Goal: Navigation & Orientation: Find specific page/section

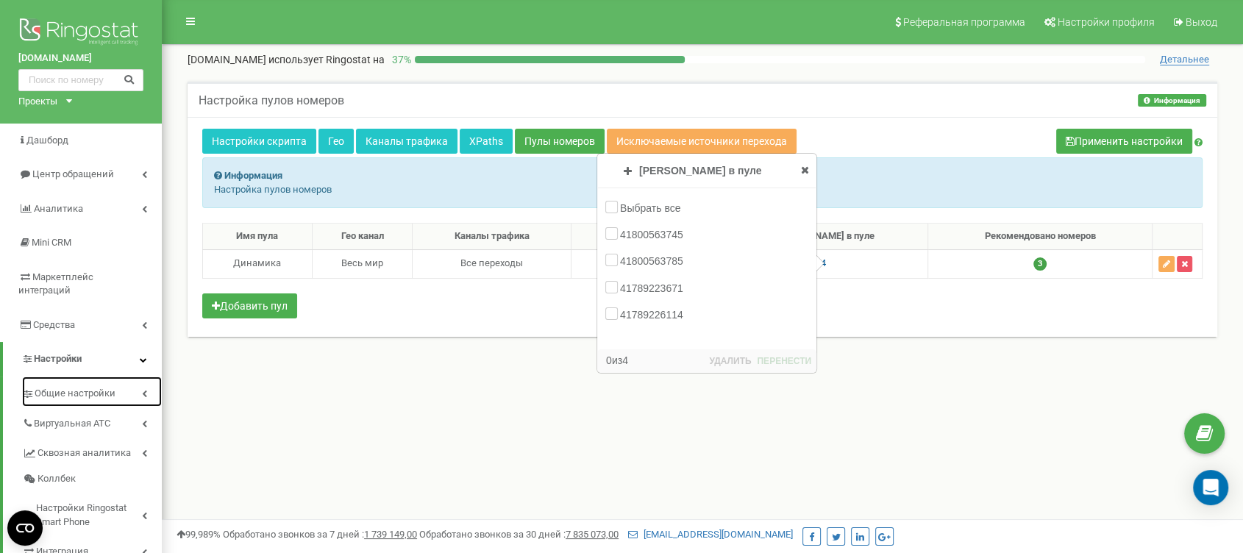
click at [110, 387] on span "Общие настройки" at bounding box center [75, 394] width 81 height 14
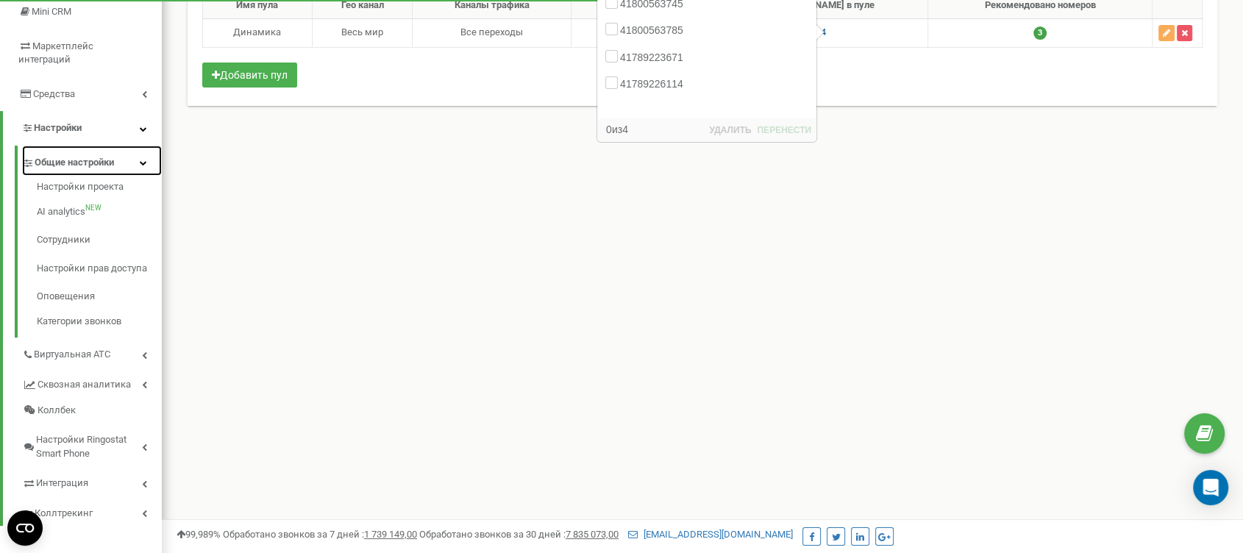
scroll to position [245, 0]
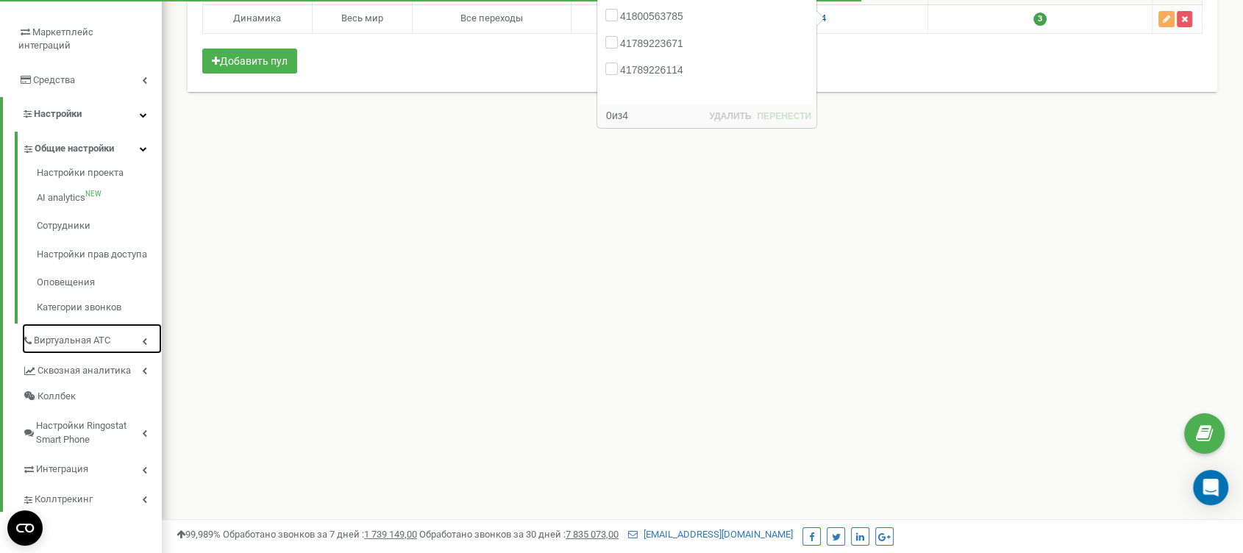
click at [115, 329] on link "Виртуальная АТС" at bounding box center [92, 339] width 140 height 30
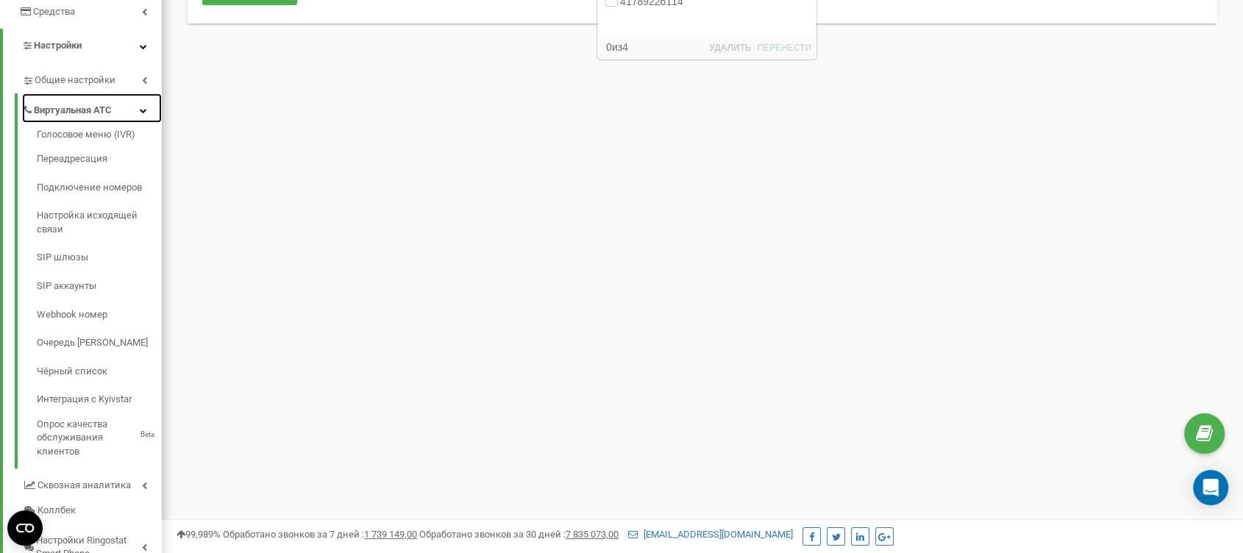
scroll to position [326, 0]
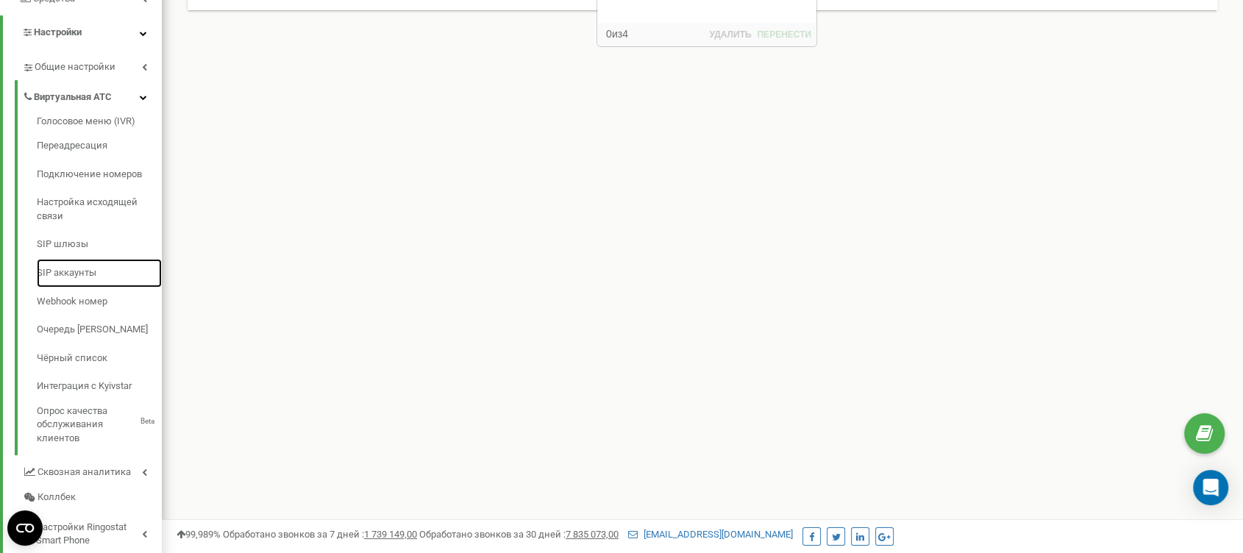
click at [82, 259] on link "SIP аккаунты" at bounding box center [99, 273] width 125 height 29
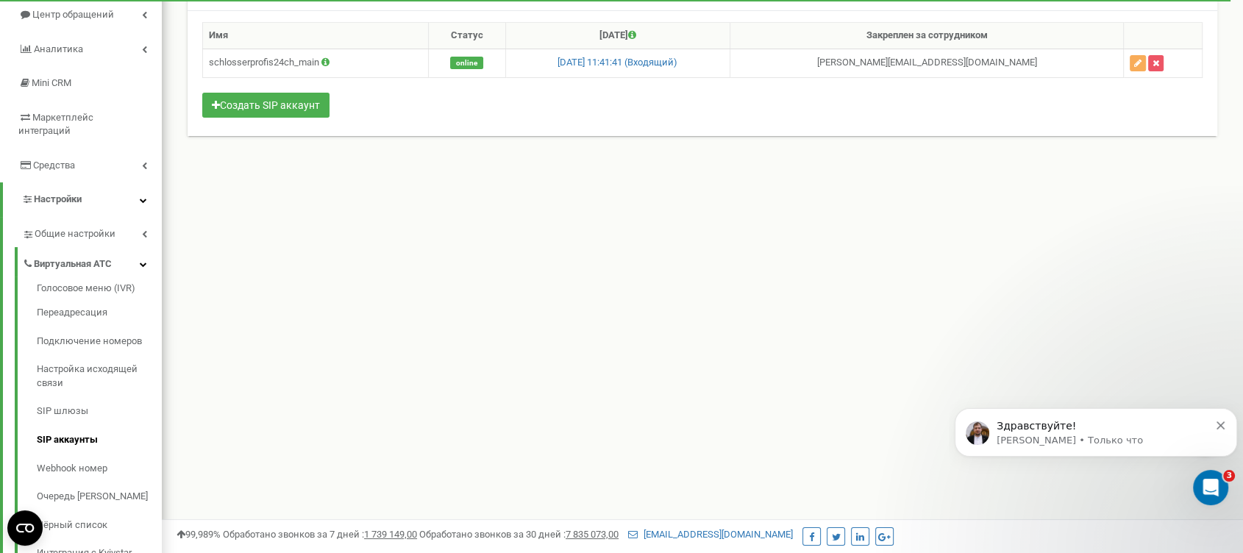
scroll to position [163, 0]
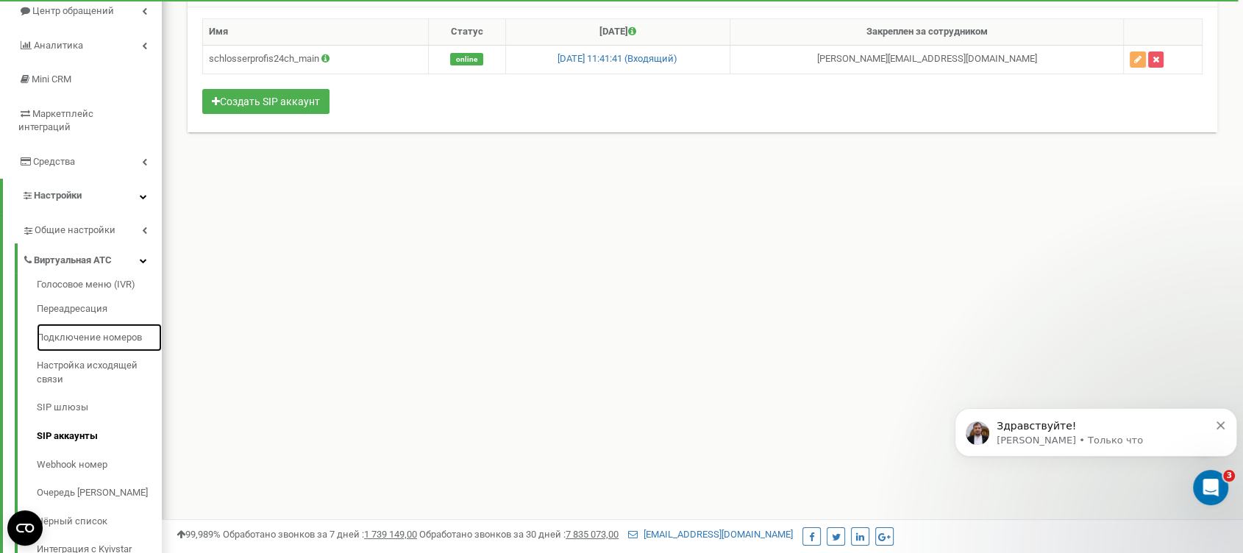
click at [129, 324] on link "Подключение номеров" at bounding box center [99, 338] width 125 height 29
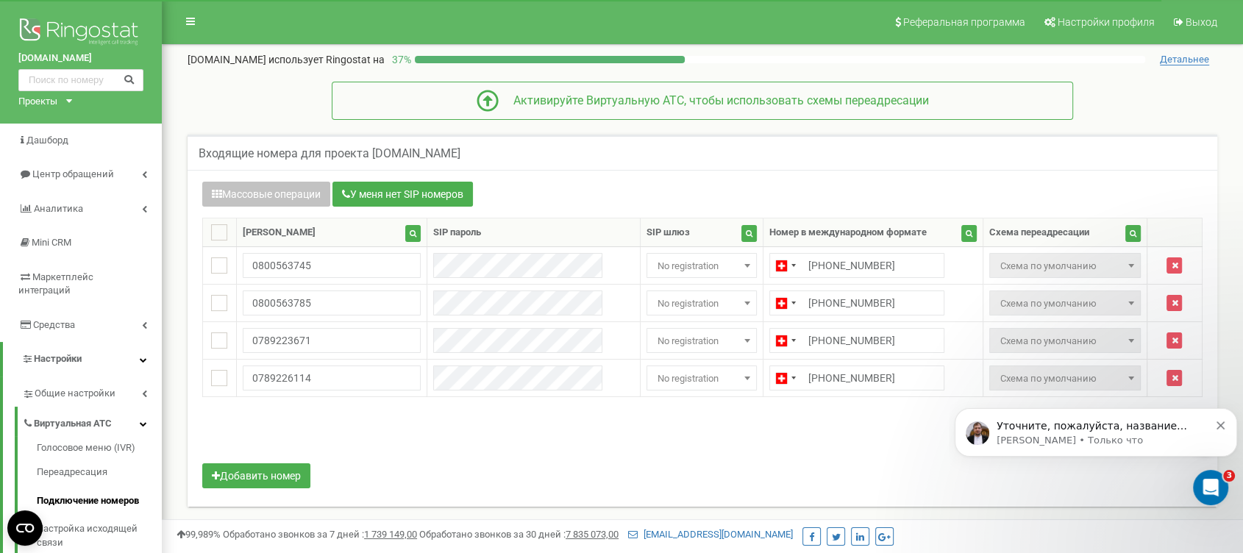
drag, startPoint x: 17, startPoint y: 55, endPoint x: 132, endPoint y: 62, distance: 115.6
click at [132, 62] on div "schluesselservice24-ag.ch Проекты rohr-cleaning.ch klempner-service.ch schluess…" at bounding box center [81, 62] width 162 height 124
copy link "[DOMAIN_NAME]"
click at [72, 101] on icon at bounding box center [69, 101] width 6 height 4
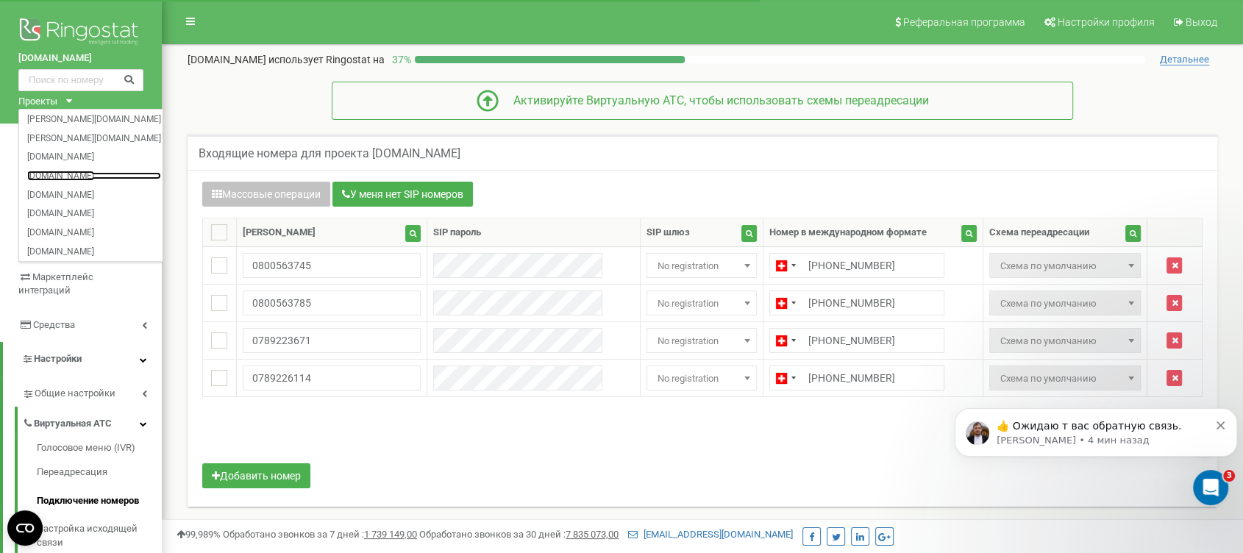
click at [71, 177] on link "[DOMAIN_NAME]" at bounding box center [94, 174] width 134 height 7
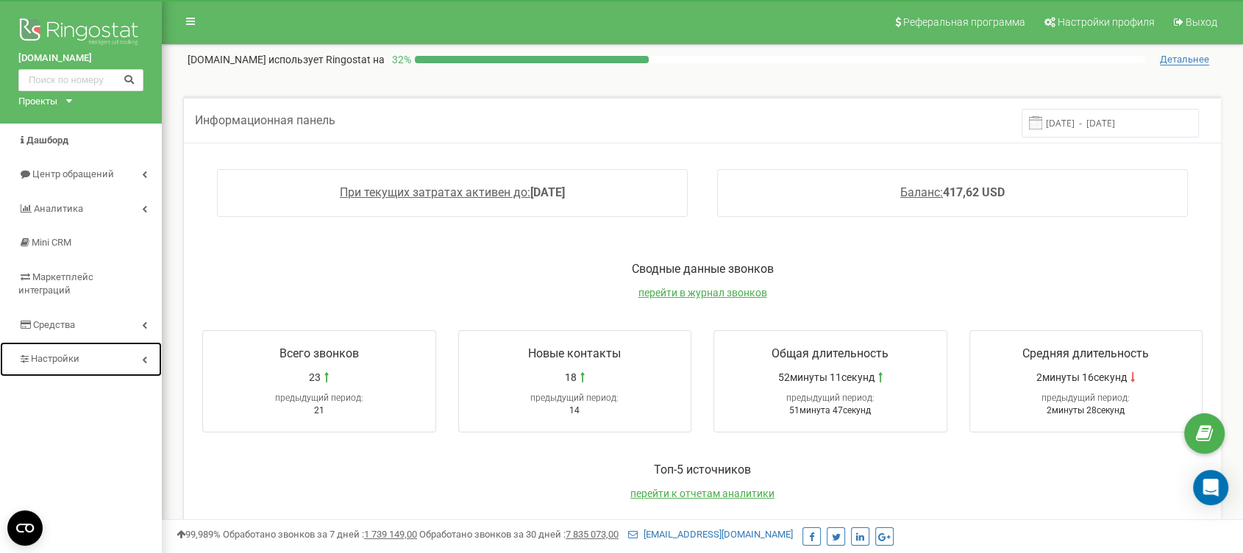
click at [65, 352] on span "Настройки" at bounding box center [48, 359] width 61 height 14
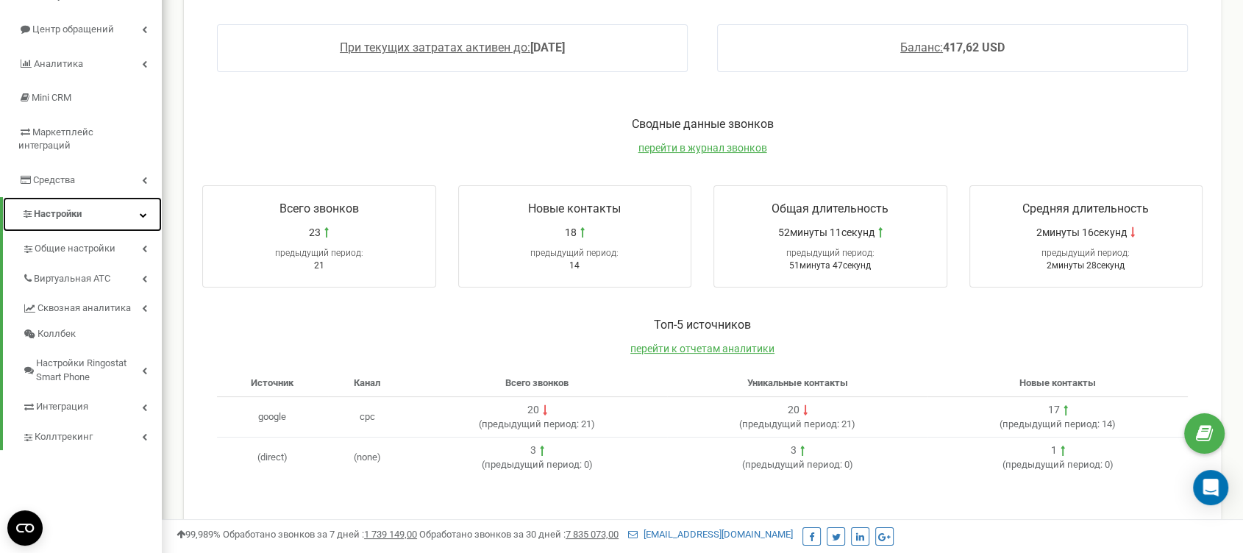
scroll to position [245, 0]
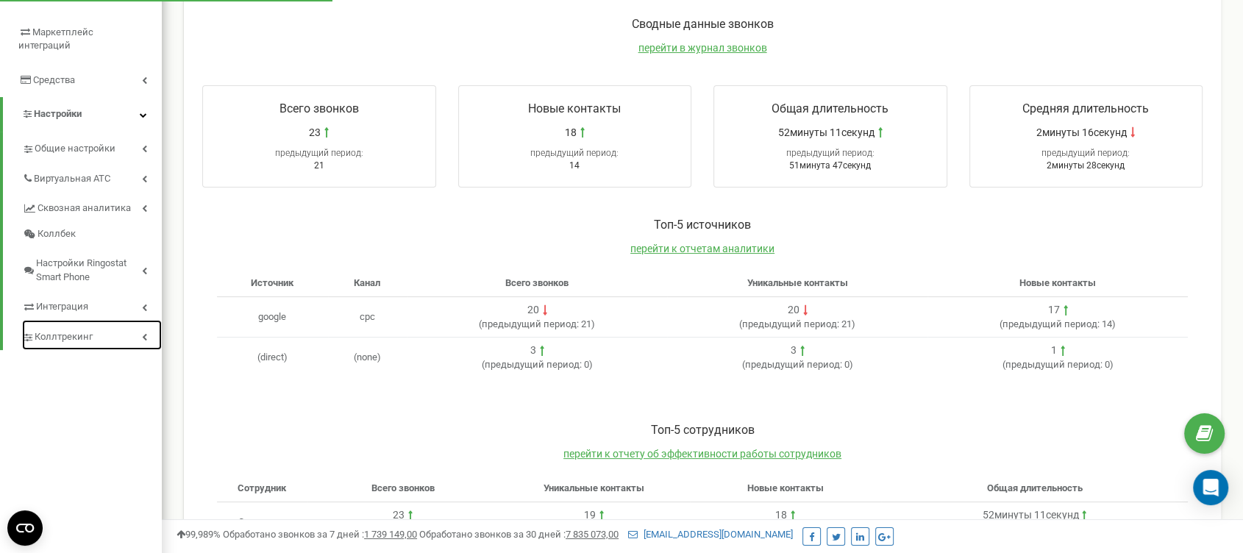
click at [85, 330] on span "Коллтрекинг" at bounding box center [64, 337] width 58 height 14
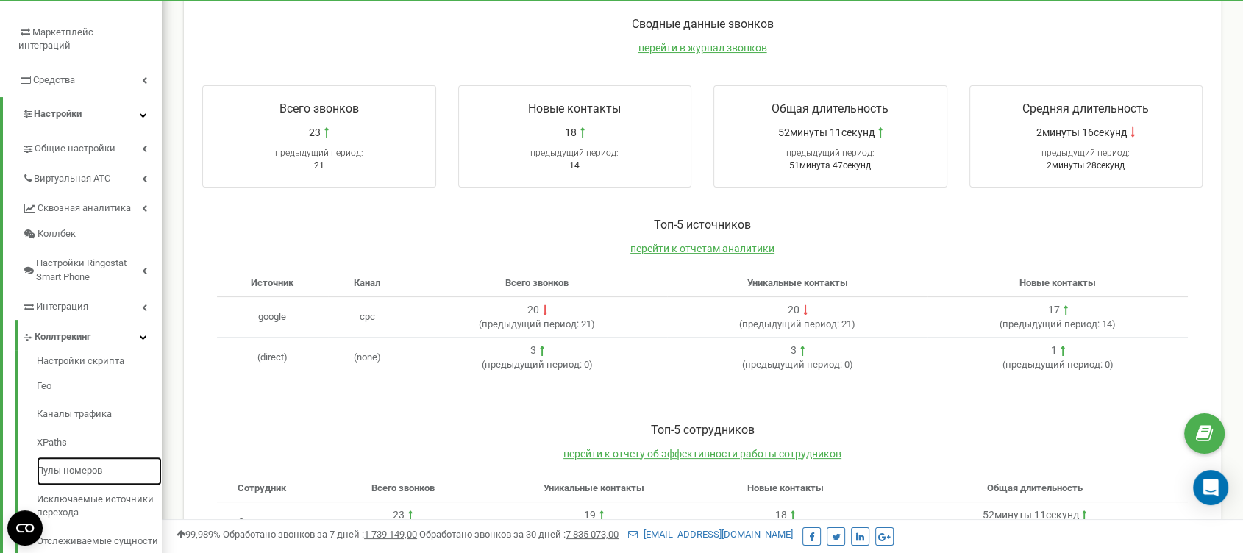
click at [97, 457] on link "Пулы номеров" at bounding box center [99, 471] width 125 height 29
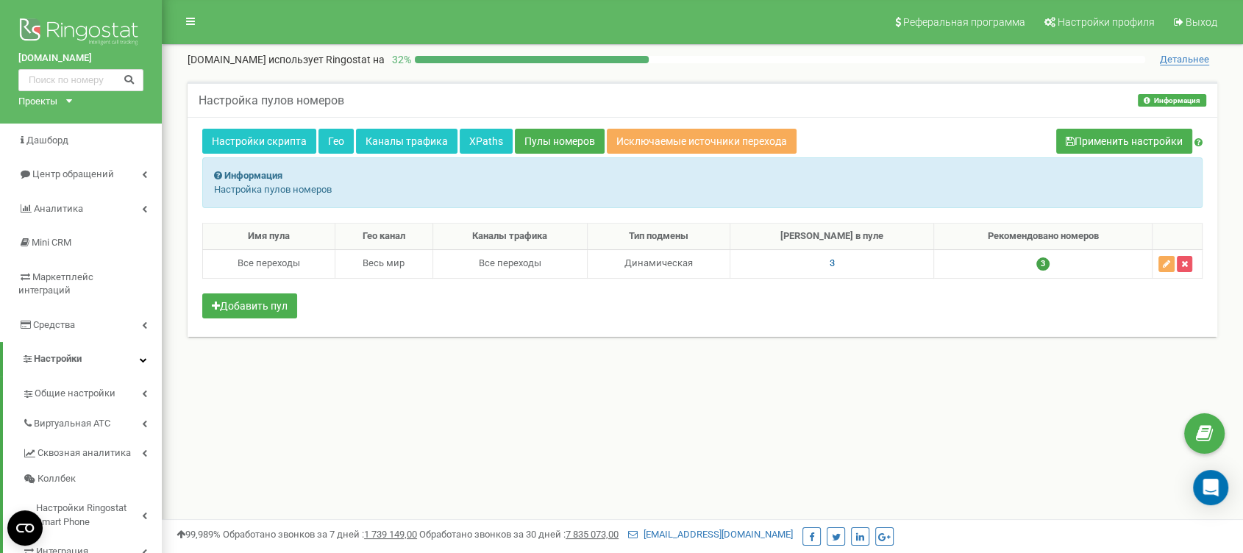
click at [835, 261] on span "3" at bounding box center [831, 262] width 5 height 11
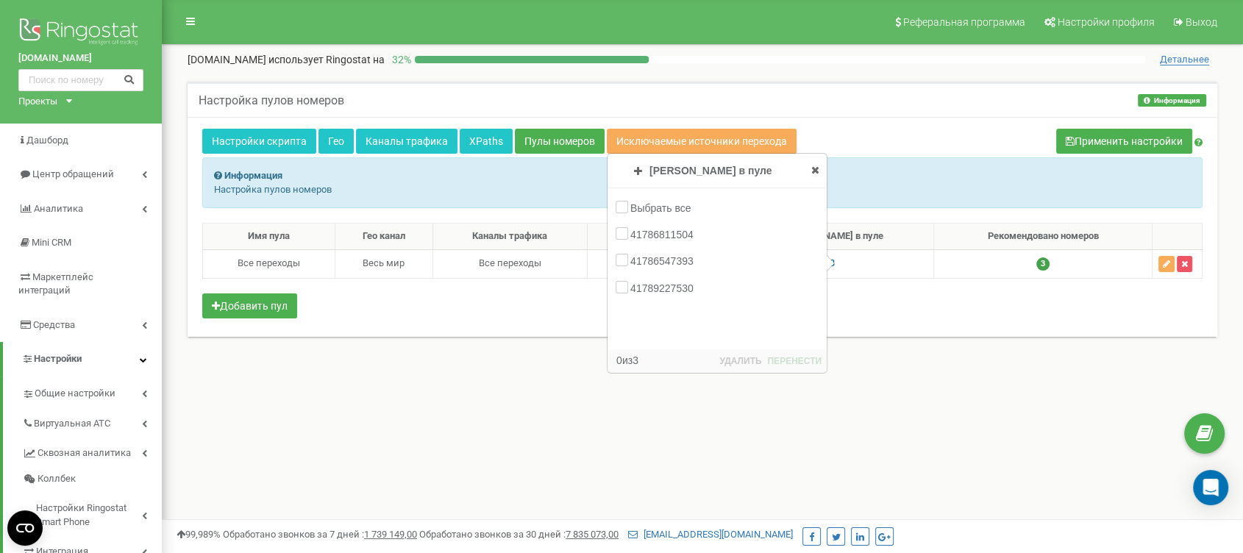
click at [739, 455] on div "Реферальная программа Настройки профиля Выход rohrexpress7-24.ch использует Rin…" at bounding box center [702, 441] width 1081 height 882
click at [64, 101] on div "Проекты rohr-cleaning.ch klempner-service.ch schluesselservice24-ag.ch rohrexpr…" at bounding box center [42, 102] width 48 height 14
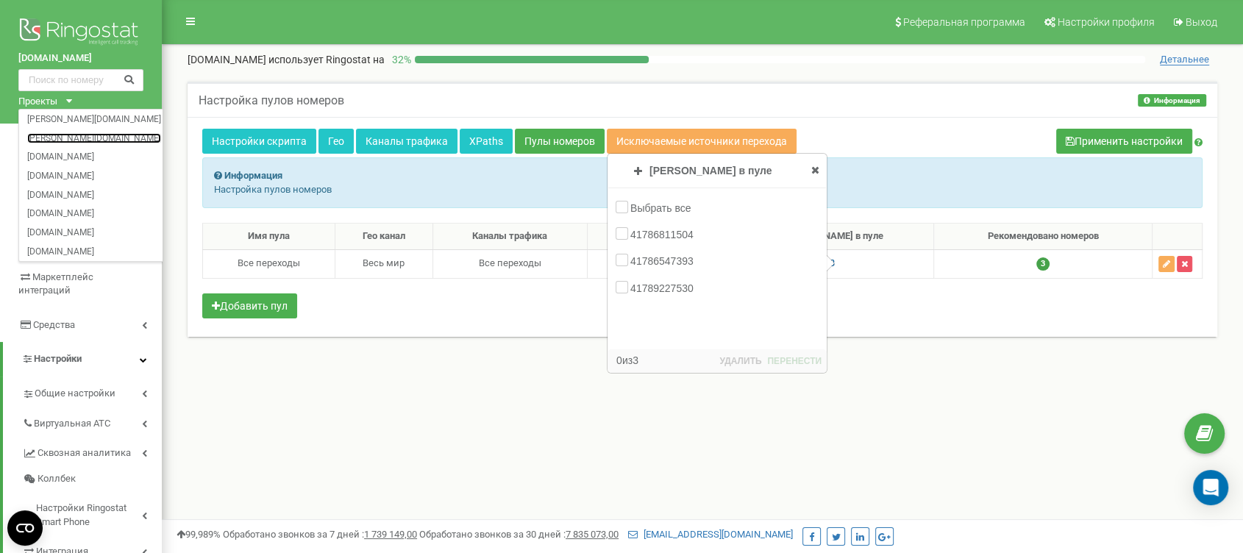
click at [74, 138] on link "[PERSON_NAME][DOMAIN_NAME]" at bounding box center [94, 137] width 134 height 7
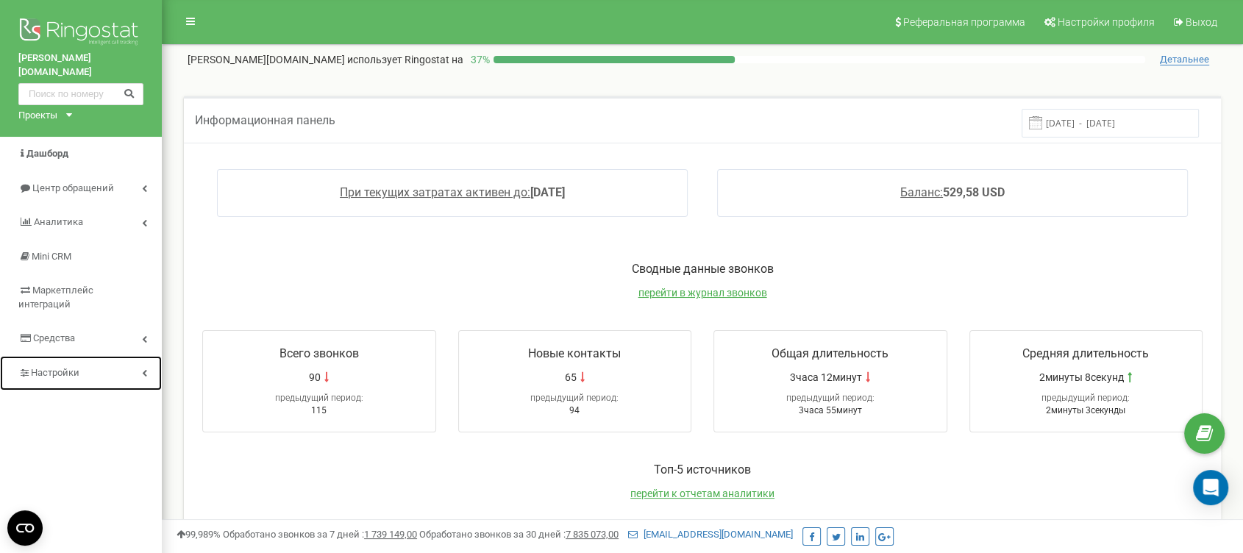
click at [80, 356] on link "Настройки" at bounding box center [81, 373] width 162 height 35
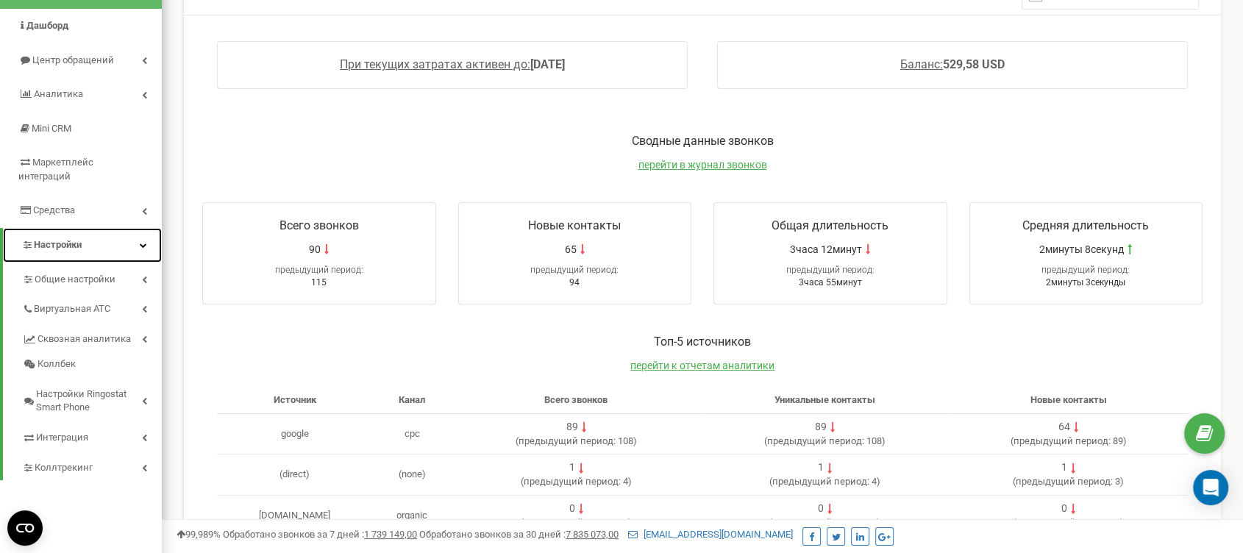
scroll to position [163, 0]
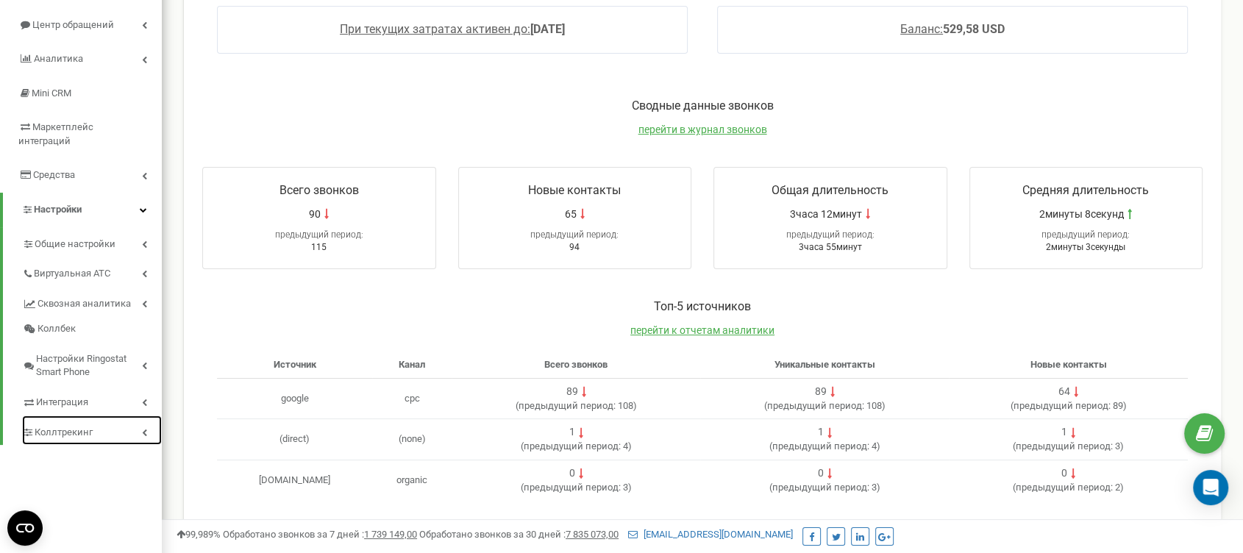
click at [76, 426] on span "Коллтрекинг" at bounding box center [64, 433] width 58 height 14
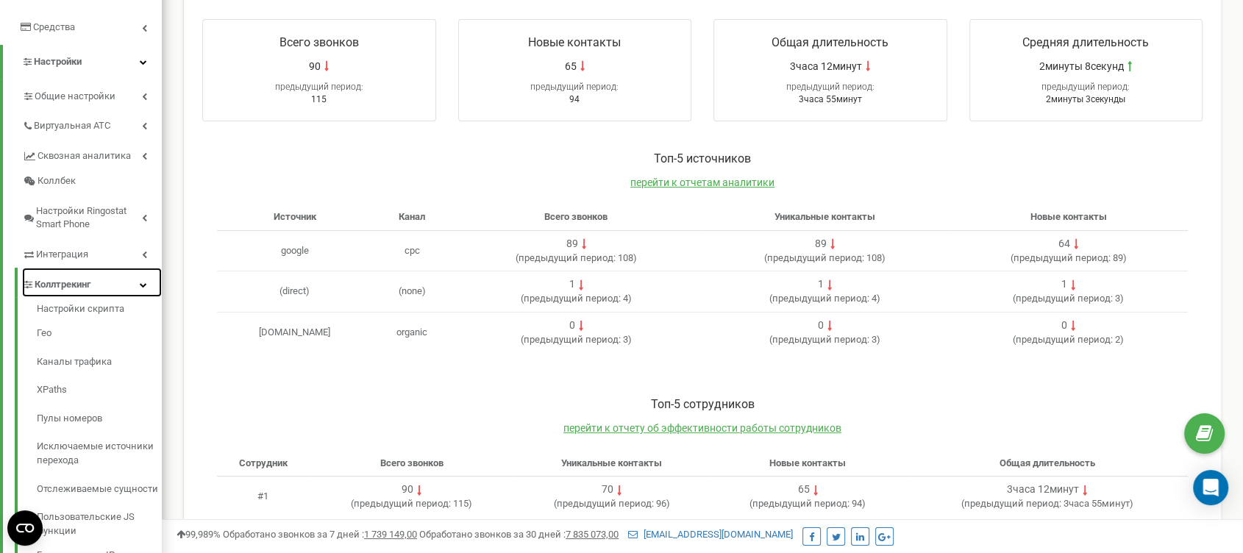
scroll to position [335, 0]
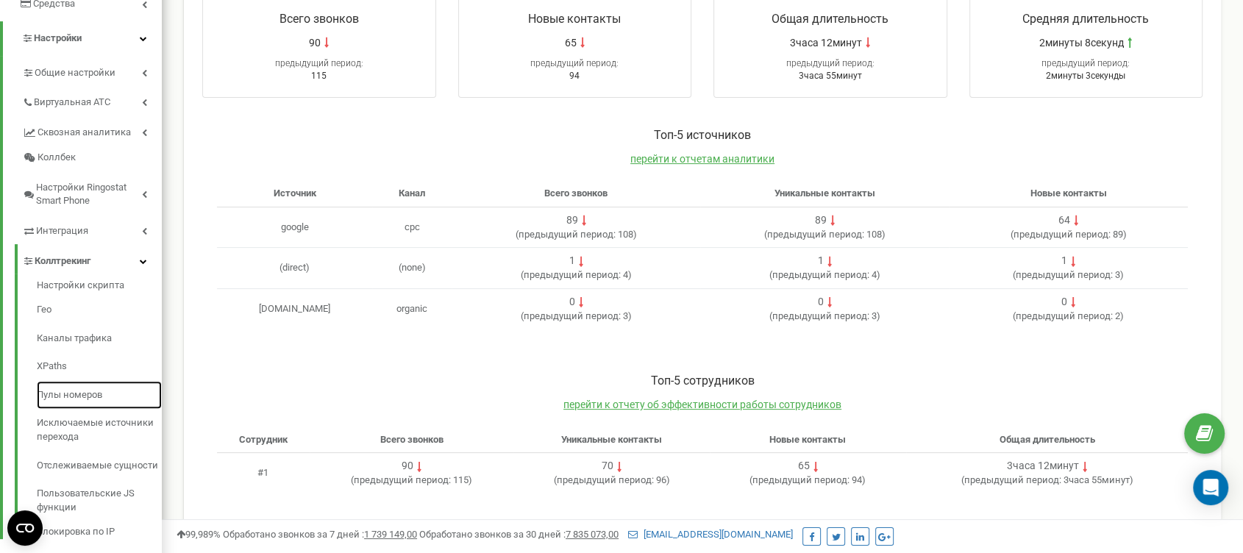
click at [85, 381] on link "Пулы номеров" at bounding box center [99, 395] width 125 height 29
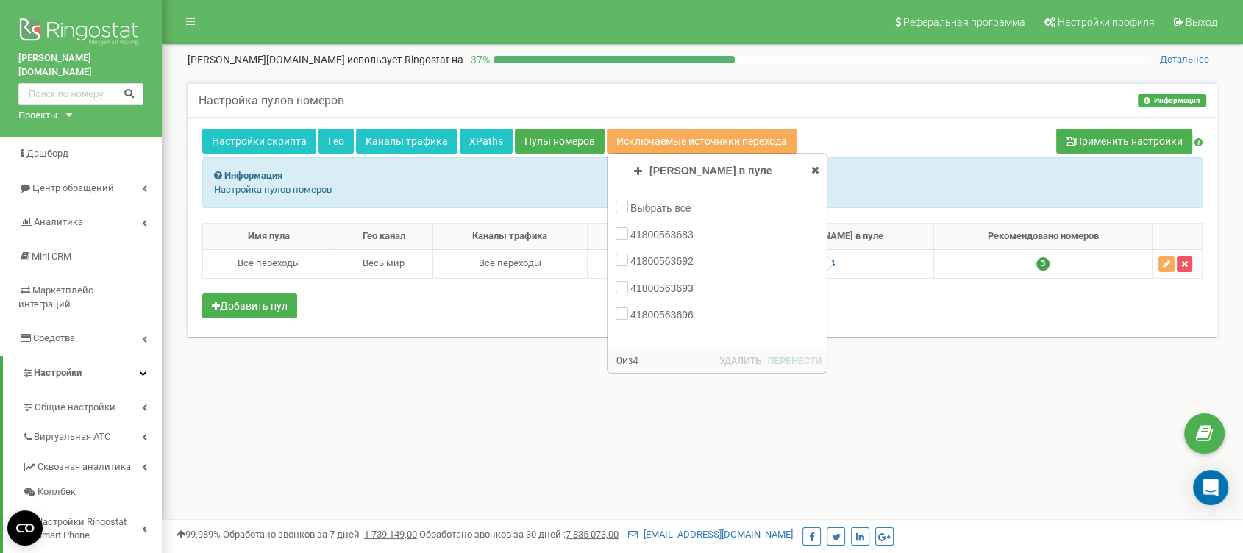
click at [71, 113] on icon at bounding box center [69, 115] width 6 height 4
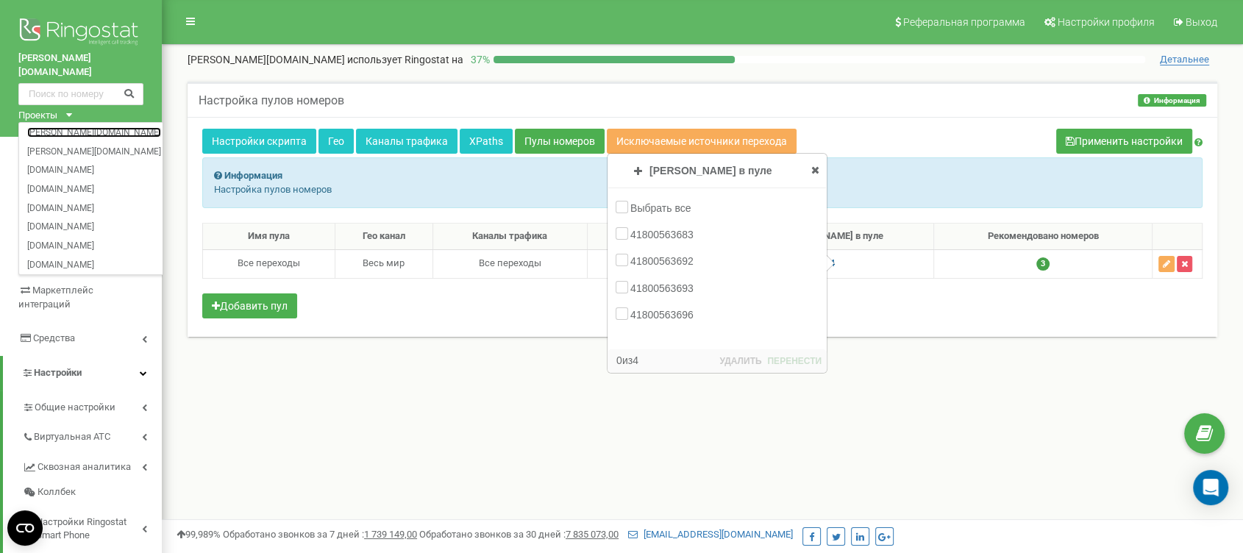
click at [105, 129] on link "[PERSON_NAME][DOMAIN_NAME]" at bounding box center [94, 132] width 134 height 7
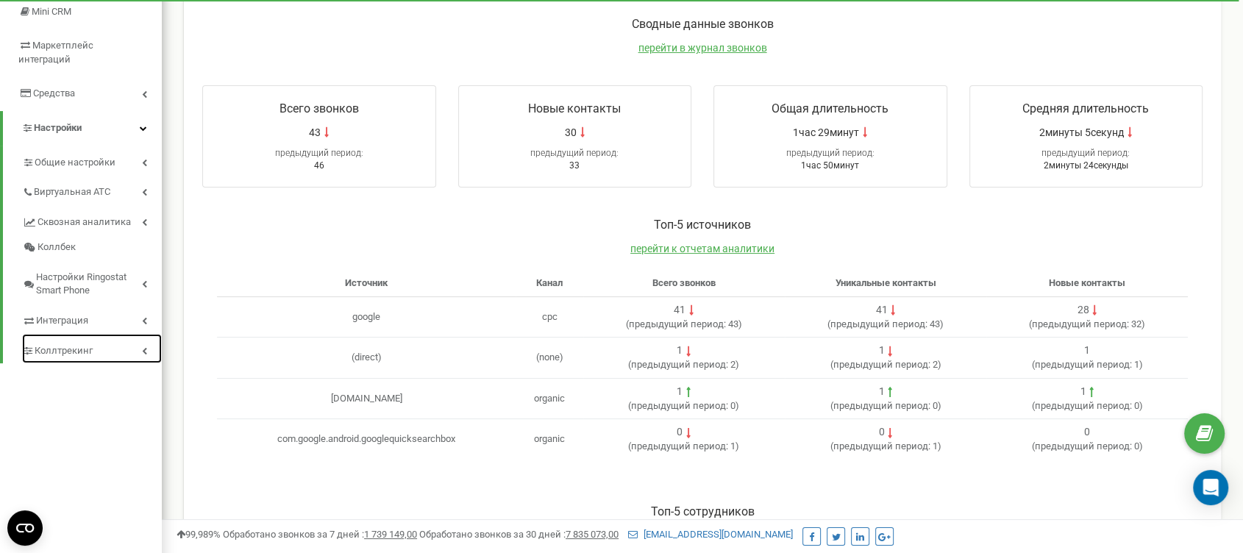
click at [74, 344] on span "Коллтрекинг" at bounding box center [64, 351] width 58 height 14
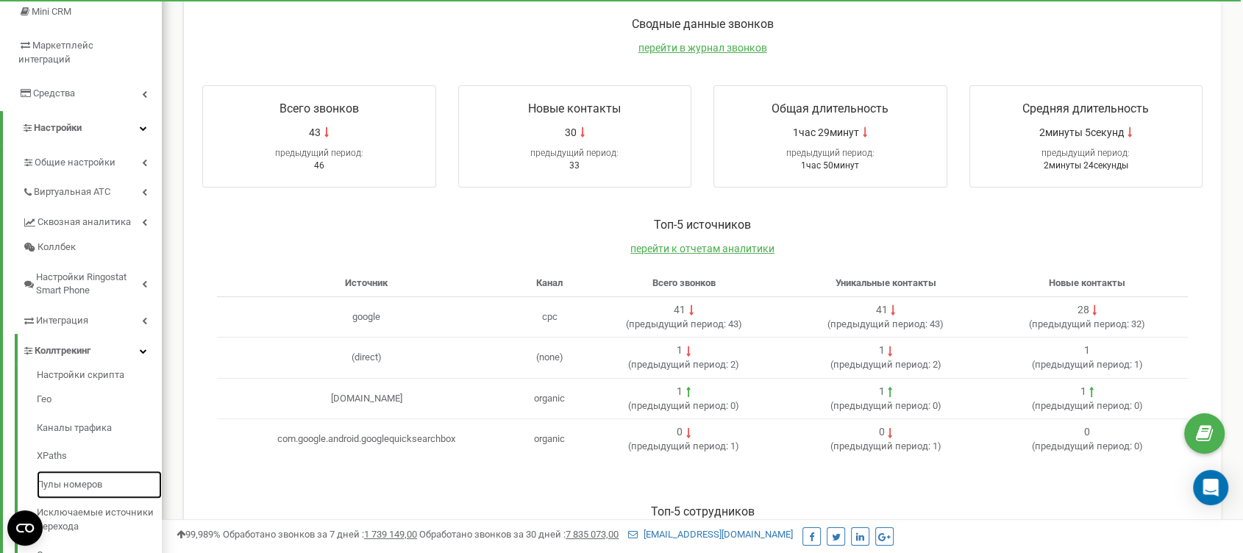
click at [84, 471] on link "Пулы номеров" at bounding box center [99, 485] width 125 height 29
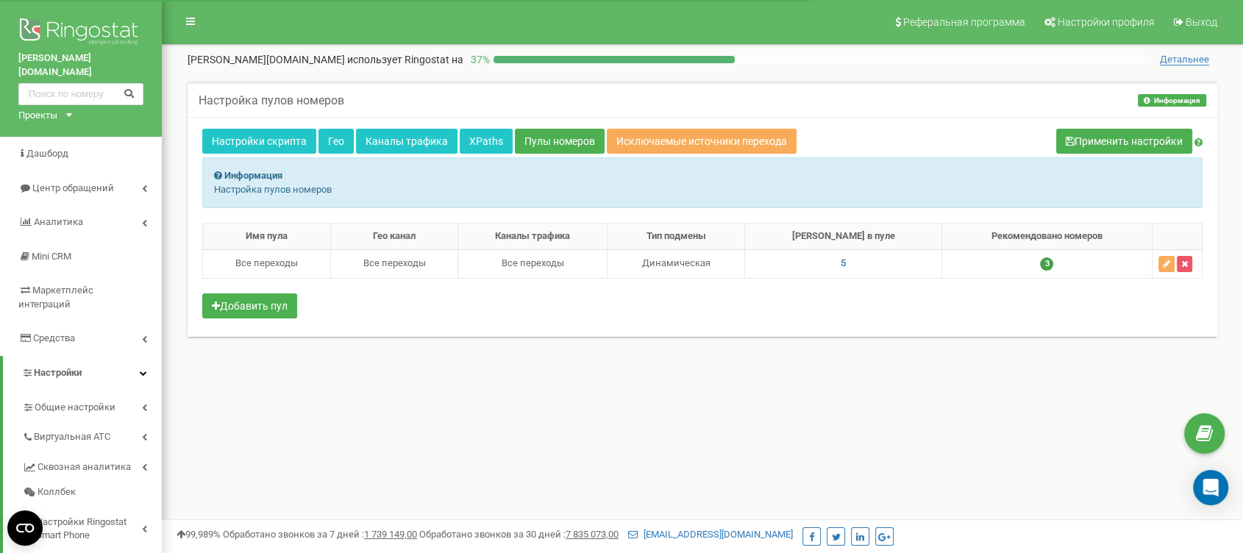
click at [846, 261] on span "5" at bounding box center [842, 262] width 5 height 11
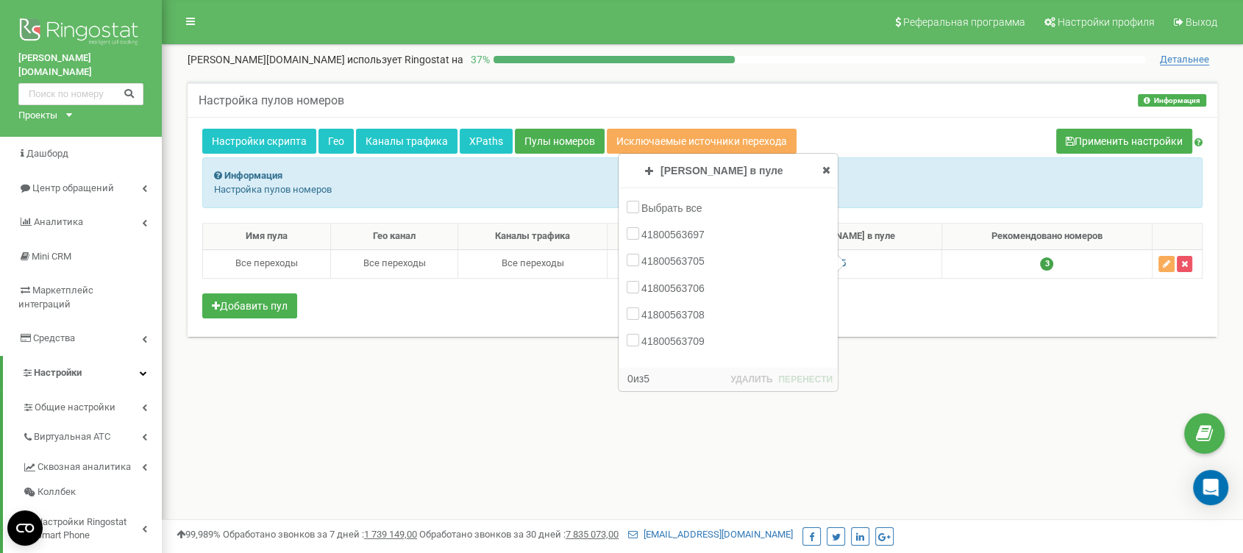
click at [65, 109] on div "Проекты rohr-cleaning.ch klempner-service.ch schluesselservice24-ag.ch rohrexpr…" at bounding box center [42, 116] width 48 height 14
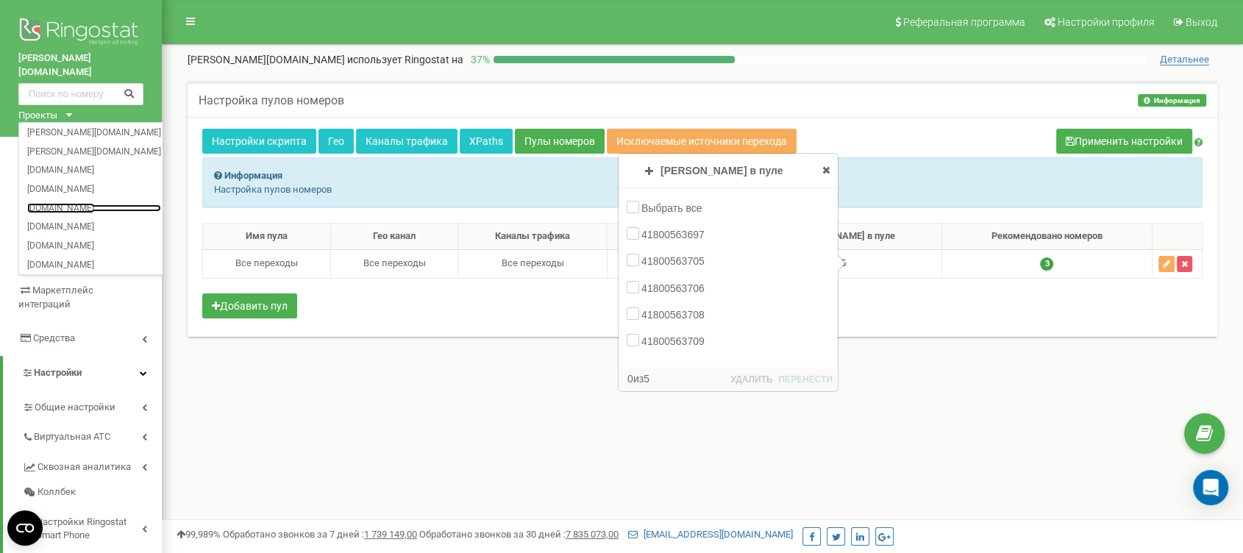
click at [63, 204] on link "[DOMAIN_NAME]" at bounding box center [94, 207] width 134 height 7
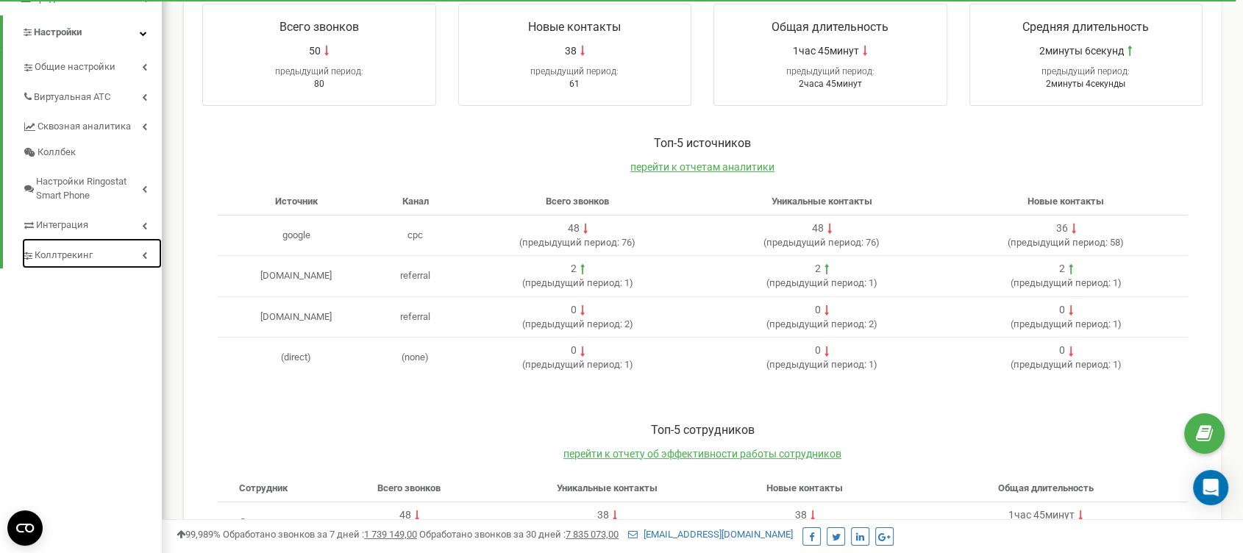
click at [84, 249] on span "Коллтрекинг" at bounding box center [64, 256] width 58 height 14
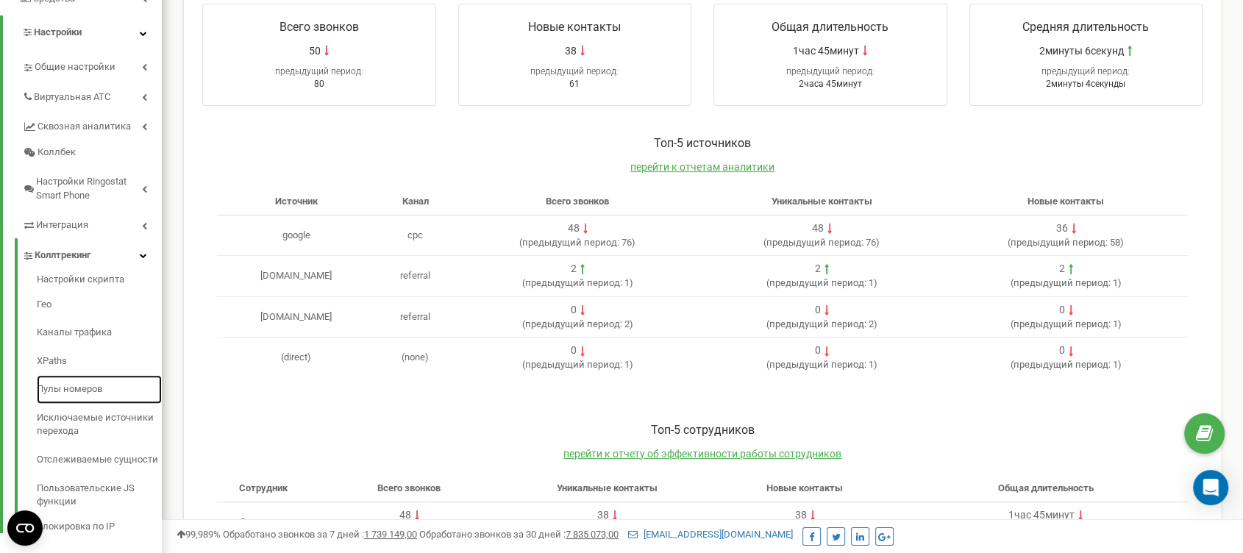
click at [79, 377] on link "Пулы номеров" at bounding box center [99, 389] width 125 height 29
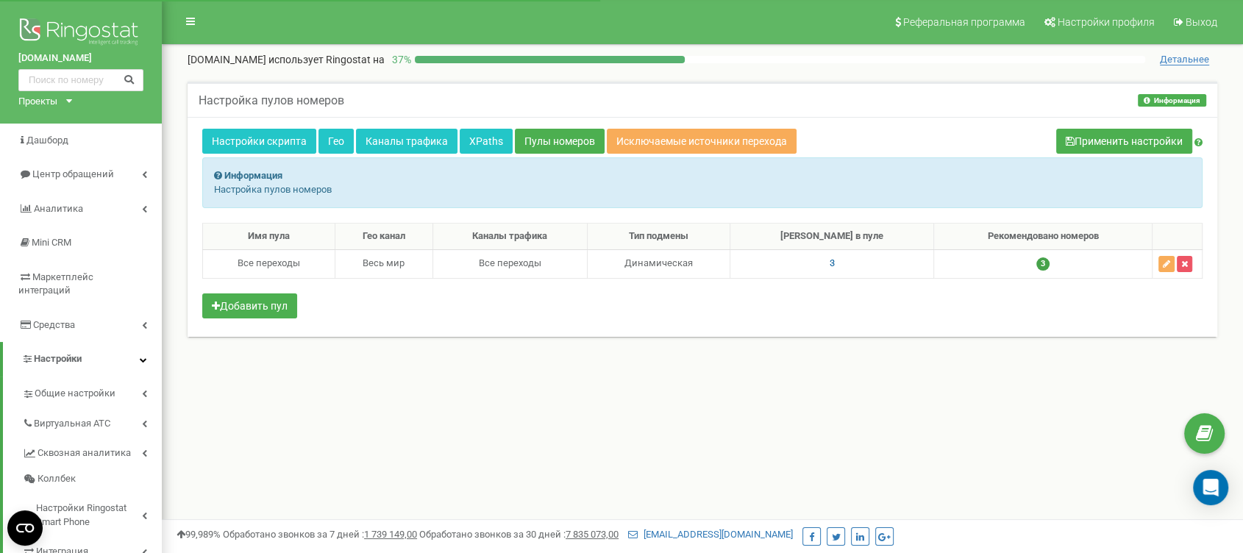
click at [835, 260] on span "3" at bounding box center [831, 262] width 5 height 11
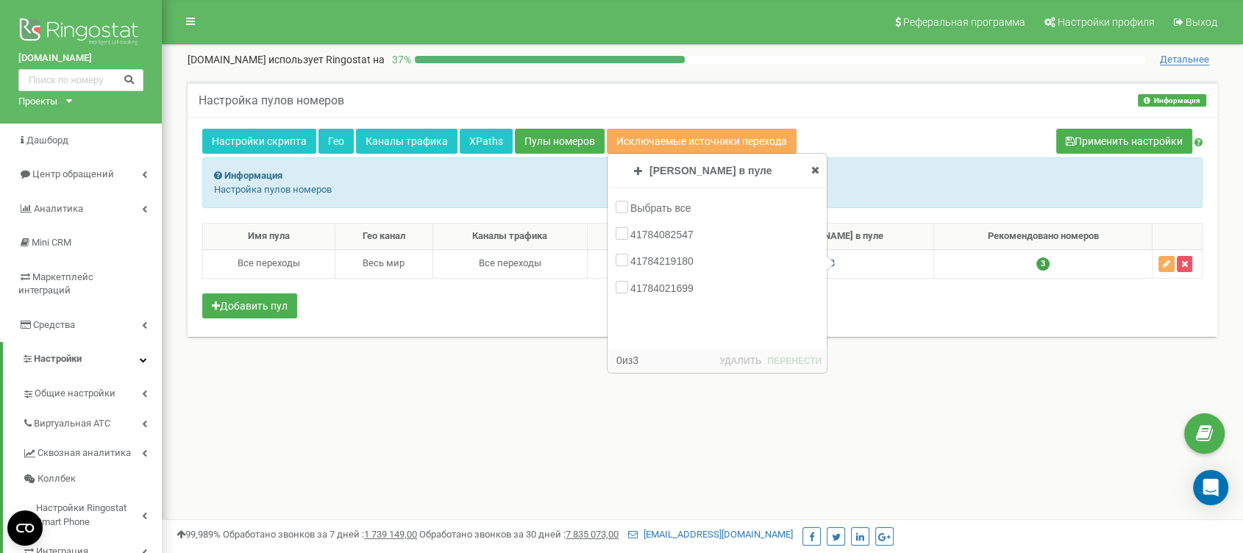
click at [70, 101] on icon at bounding box center [69, 101] width 6 height 4
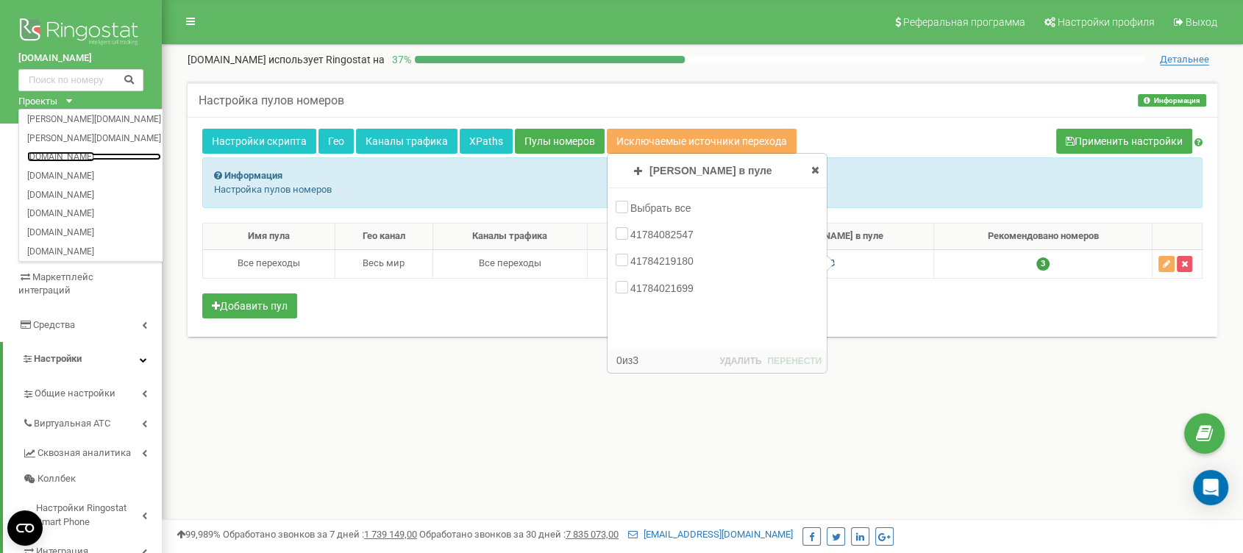
click at [80, 154] on link "[DOMAIN_NAME]" at bounding box center [94, 156] width 134 height 7
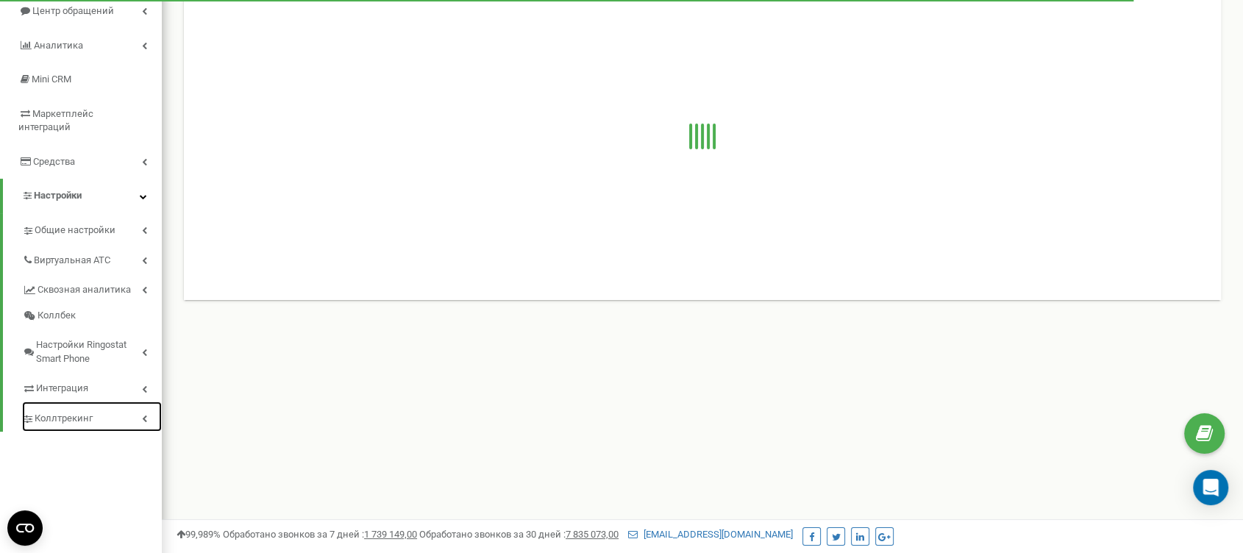
click at [79, 412] on span "Коллтрекинг" at bounding box center [64, 419] width 58 height 14
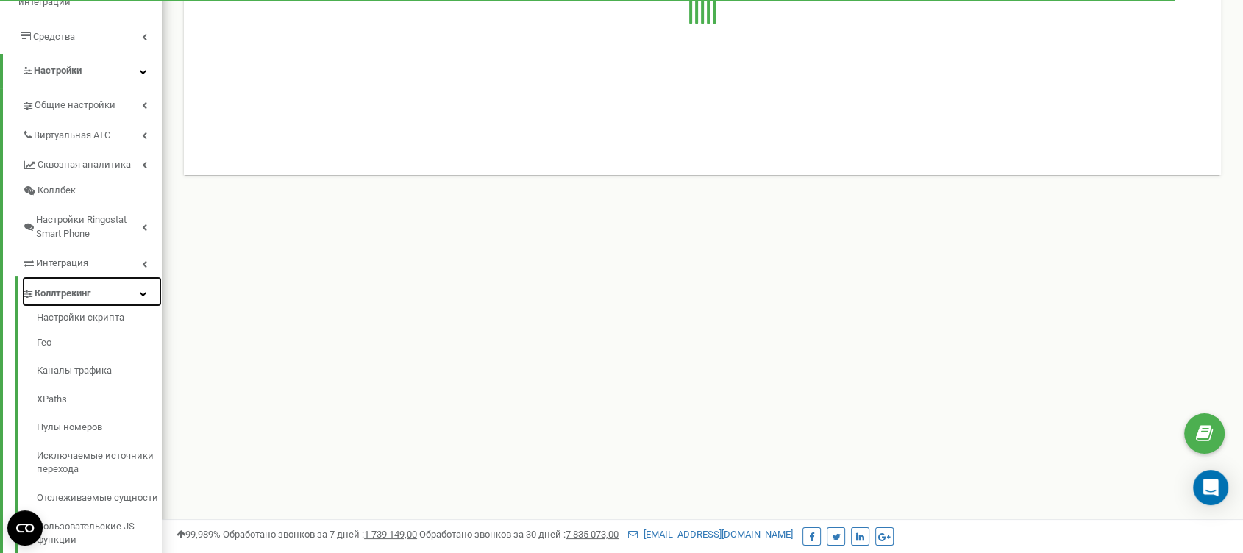
scroll to position [329, 0]
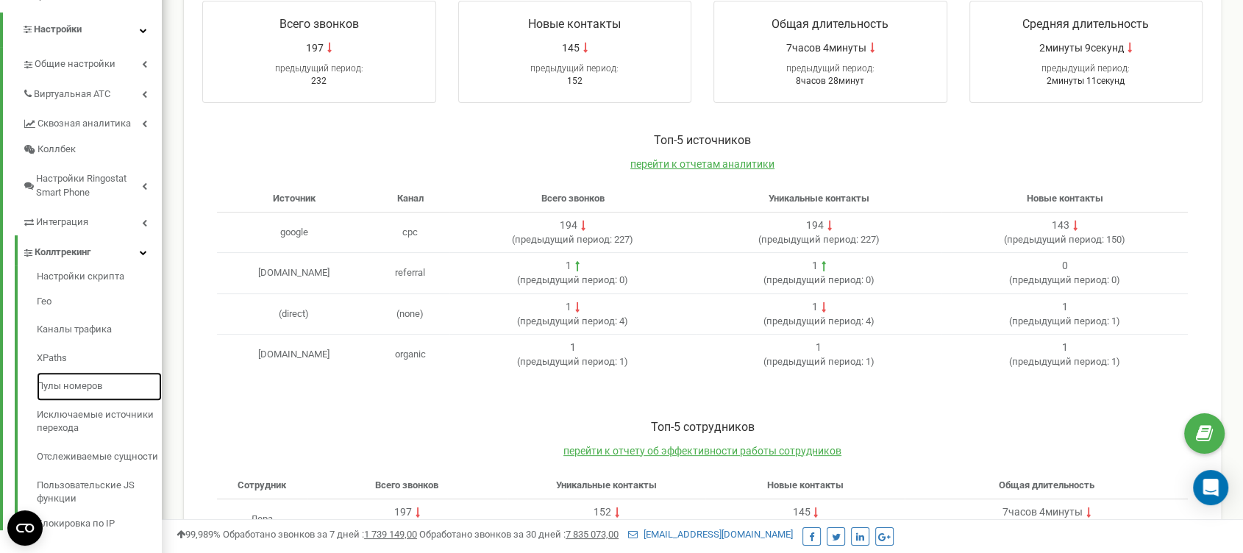
click at [91, 372] on link "Пулы номеров" at bounding box center [99, 386] width 125 height 29
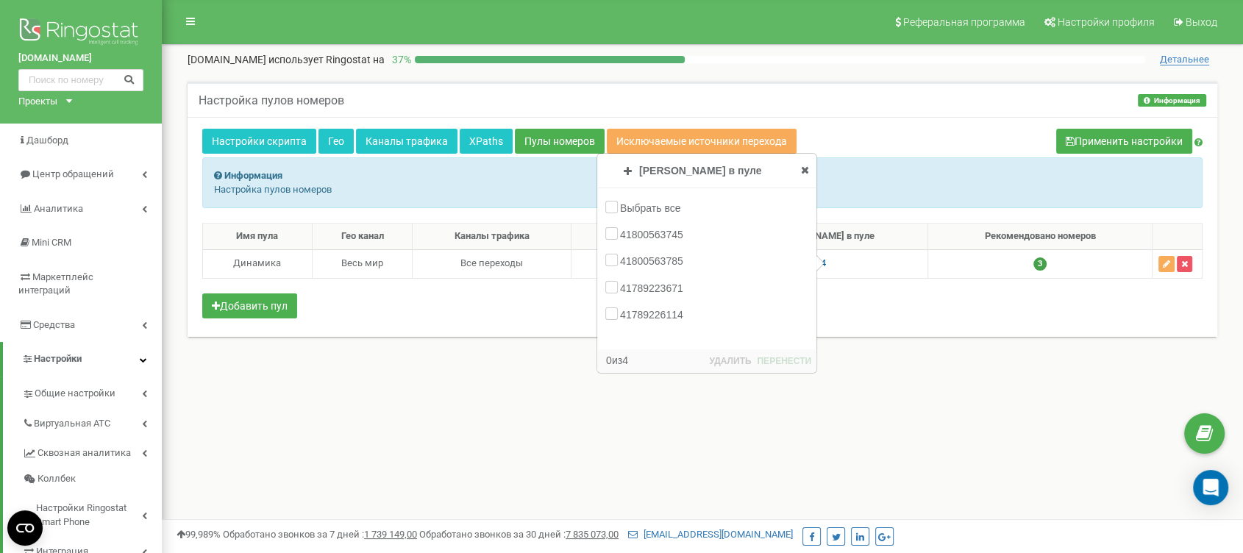
click at [71, 101] on icon at bounding box center [69, 101] width 6 height 4
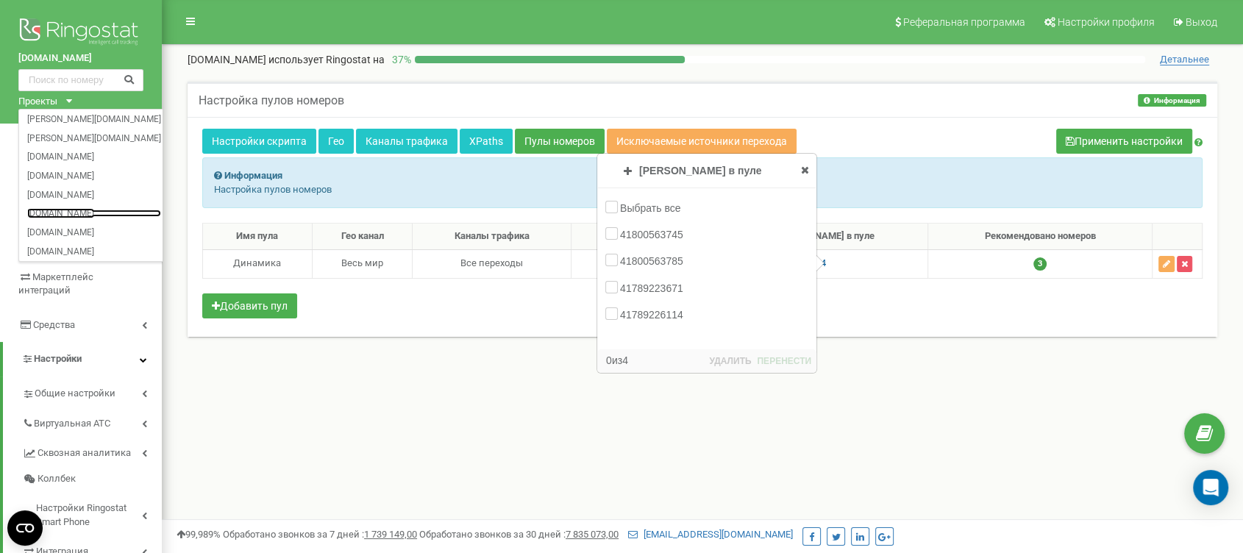
click at [72, 215] on link "[DOMAIN_NAME]" at bounding box center [94, 213] width 134 height 7
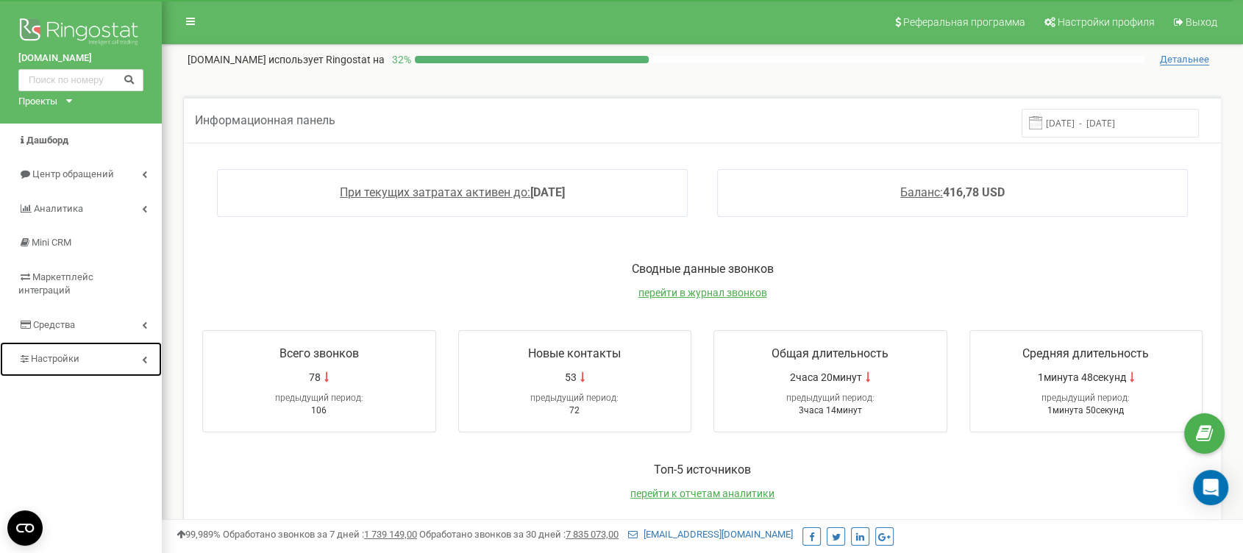
click at [60, 353] on span "Настройки" at bounding box center [55, 358] width 49 height 11
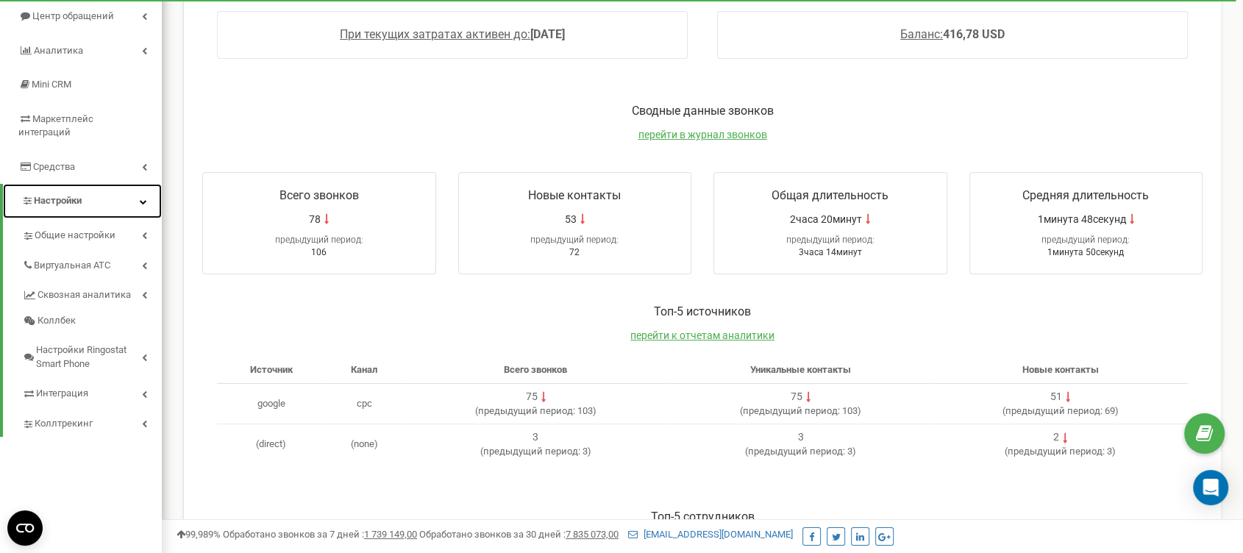
scroll to position [163, 0]
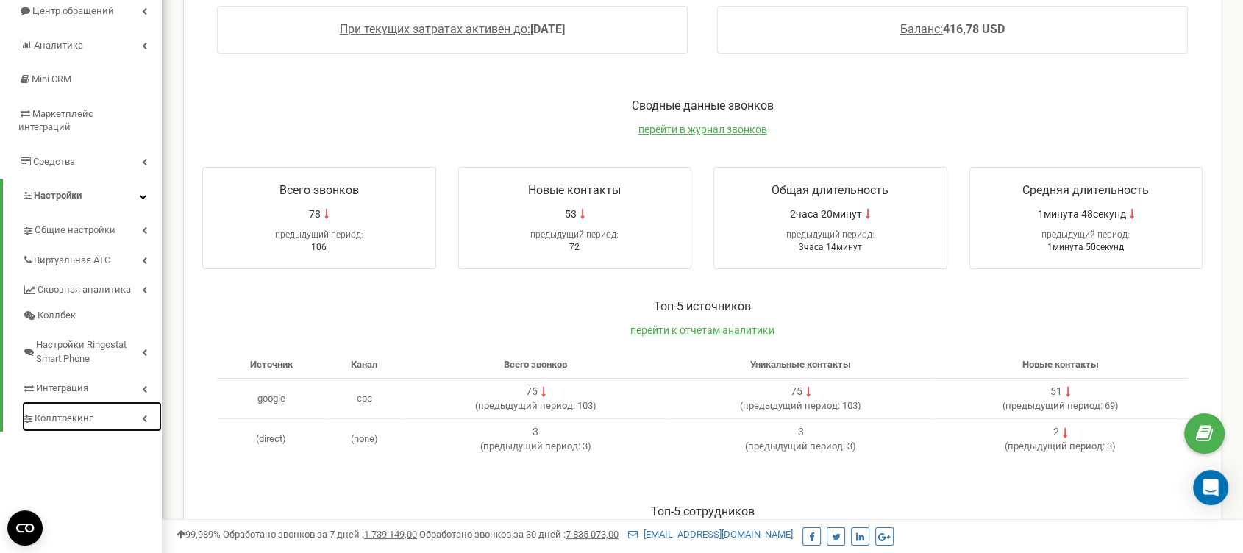
click at [79, 412] on span "Коллтрекинг" at bounding box center [64, 419] width 58 height 14
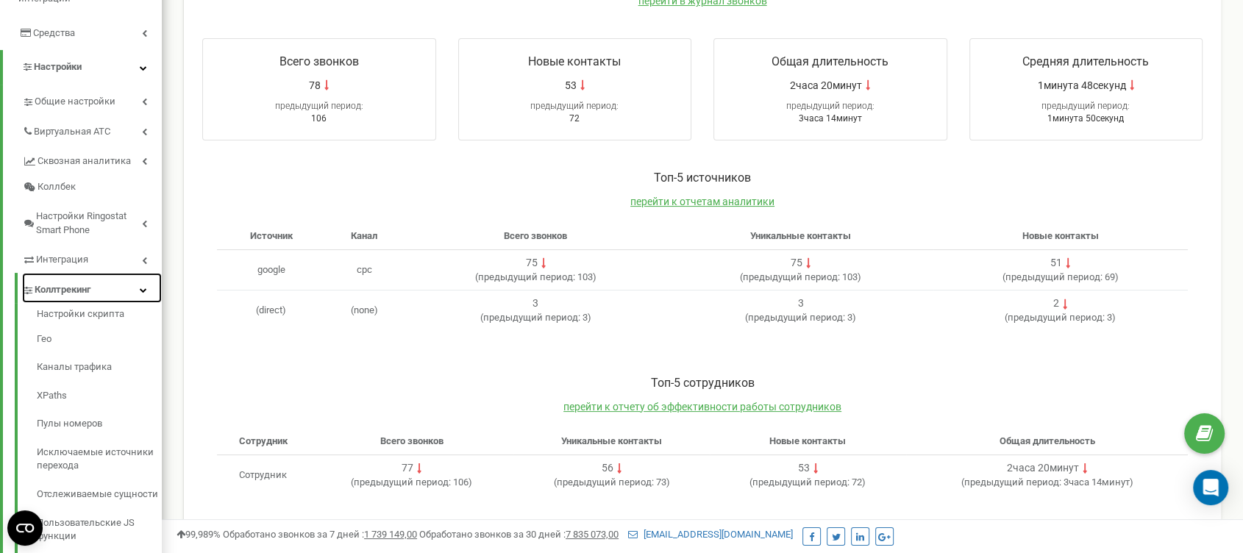
scroll to position [329, 0]
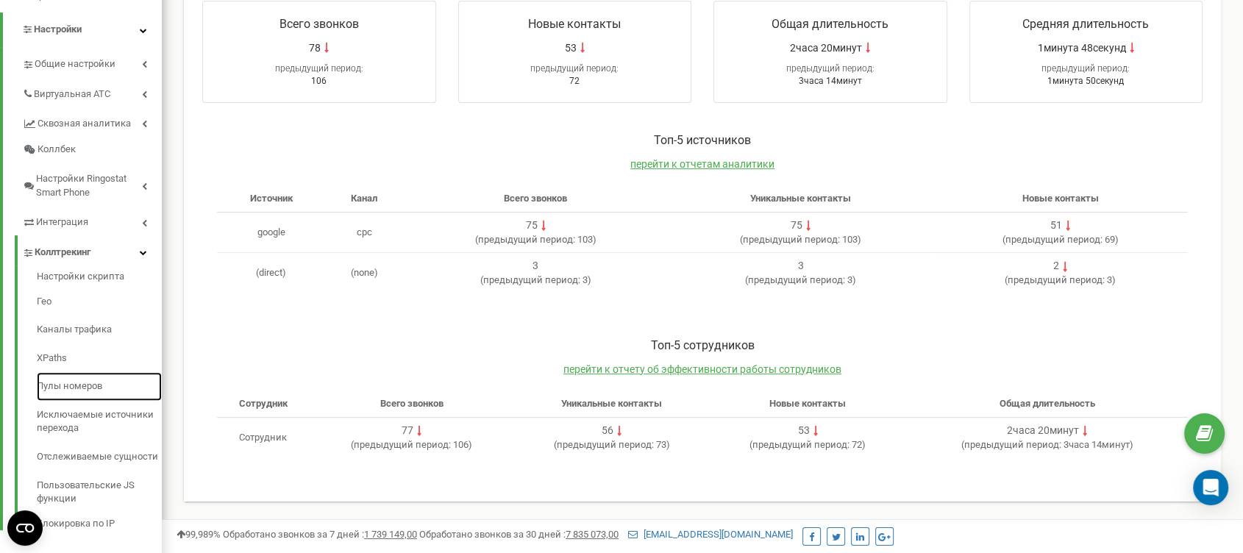
click at [77, 374] on link "Пулы номеров" at bounding box center [99, 386] width 125 height 29
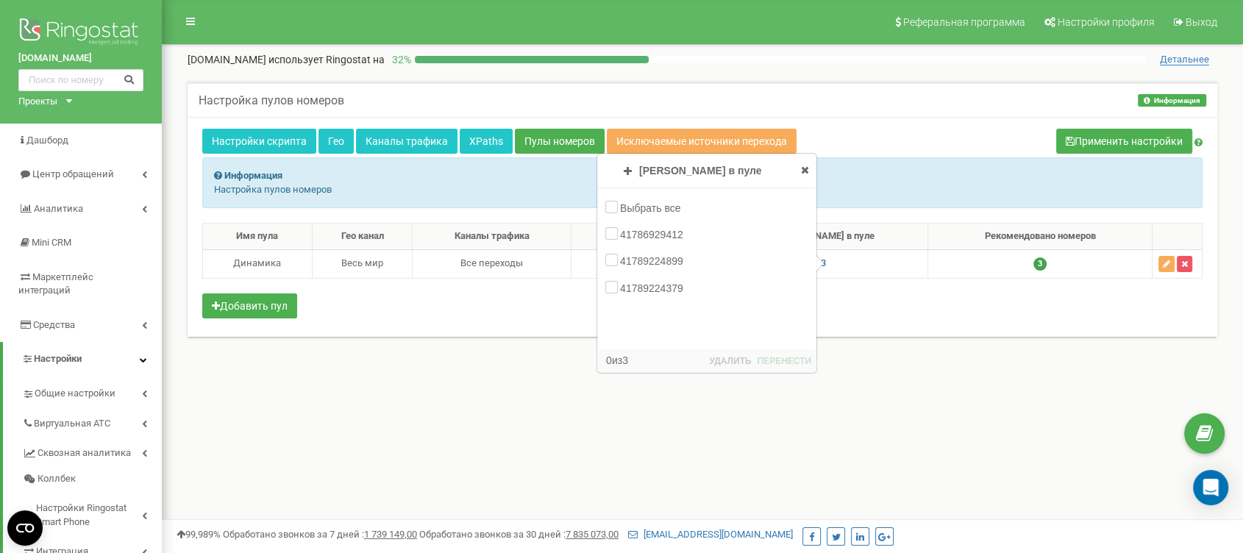
click at [65, 98] on div "Проекты [PERSON_NAME][DOMAIN_NAME] [PERSON_NAME][DOMAIN_NAME] [DOMAIN_NAME] [DO…" at bounding box center [42, 102] width 48 height 14
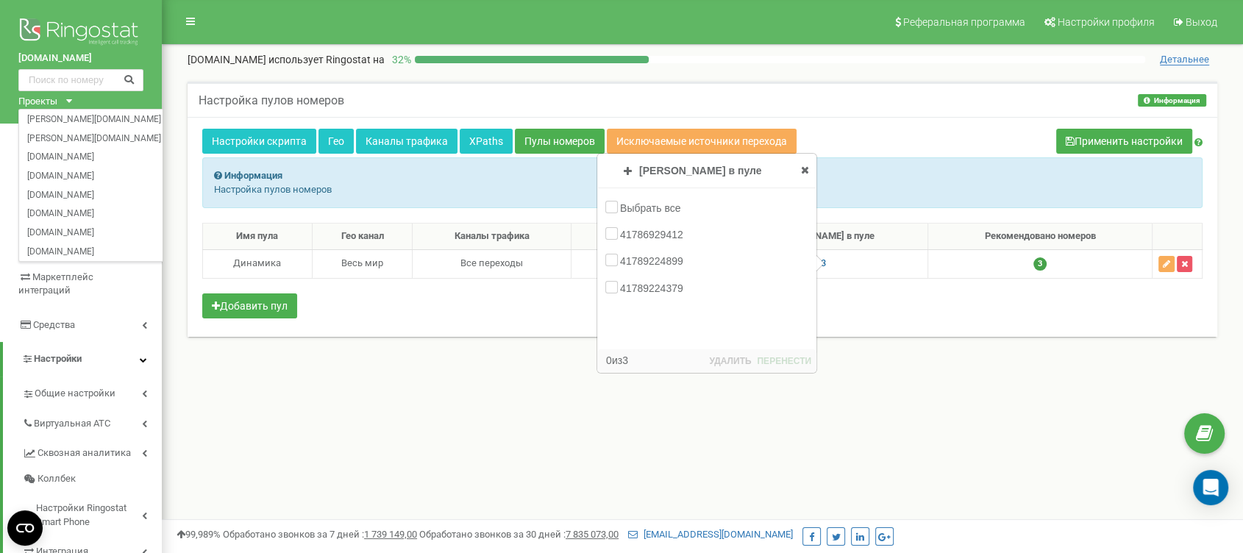
click at [76, 124] on div "[PERSON_NAME][DOMAIN_NAME]" at bounding box center [94, 119] width 151 height 19
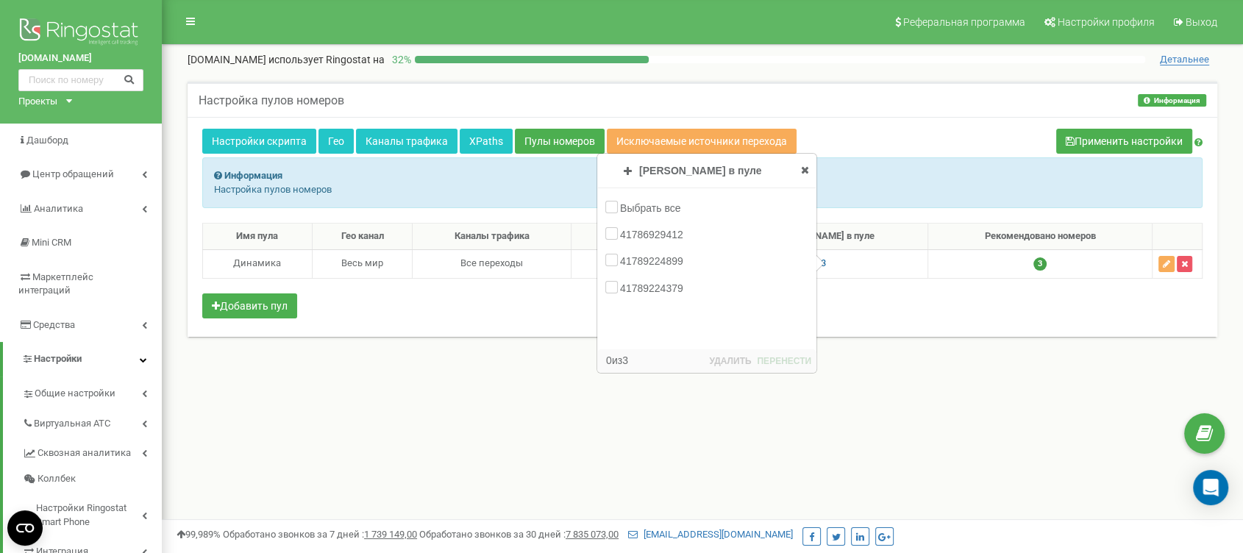
click at [69, 102] on icon at bounding box center [69, 101] width 6 height 4
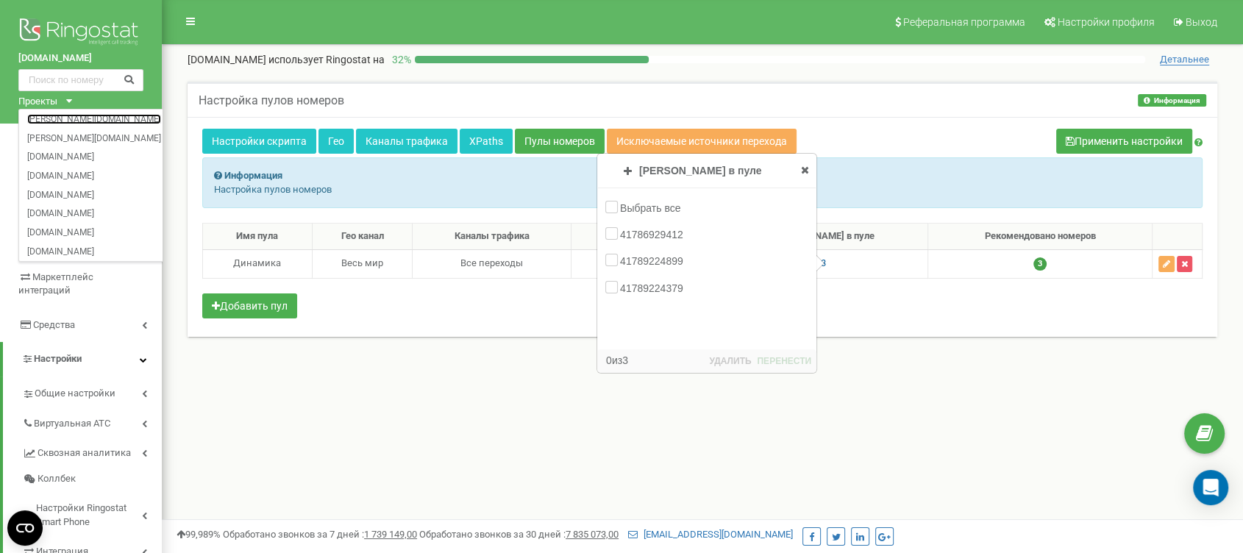
click at [72, 121] on link "[PERSON_NAME][DOMAIN_NAME]" at bounding box center [94, 118] width 134 height 7
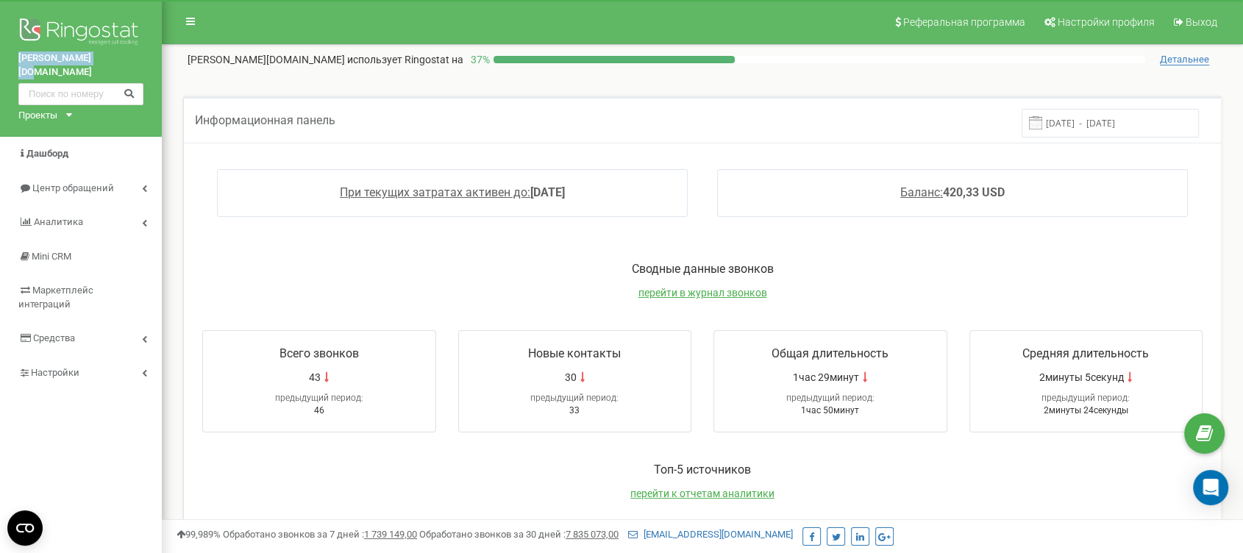
drag, startPoint x: 15, startPoint y: 57, endPoint x: 103, endPoint y: 56, distance: 87.5
click at [103, 56] on div "[PERSON_NAME][DOMAIN_NAME] Проекты [PERSON_NAME][DOMAIN_NAME] [DOMAIN_NAME] [DO…" at bounding box center [81, 68] width 162 height 137
copy link "[PERSON_NAME][DOMAIN_NAME]"
